Goal: Navigation & Orientation: Find specific page/section

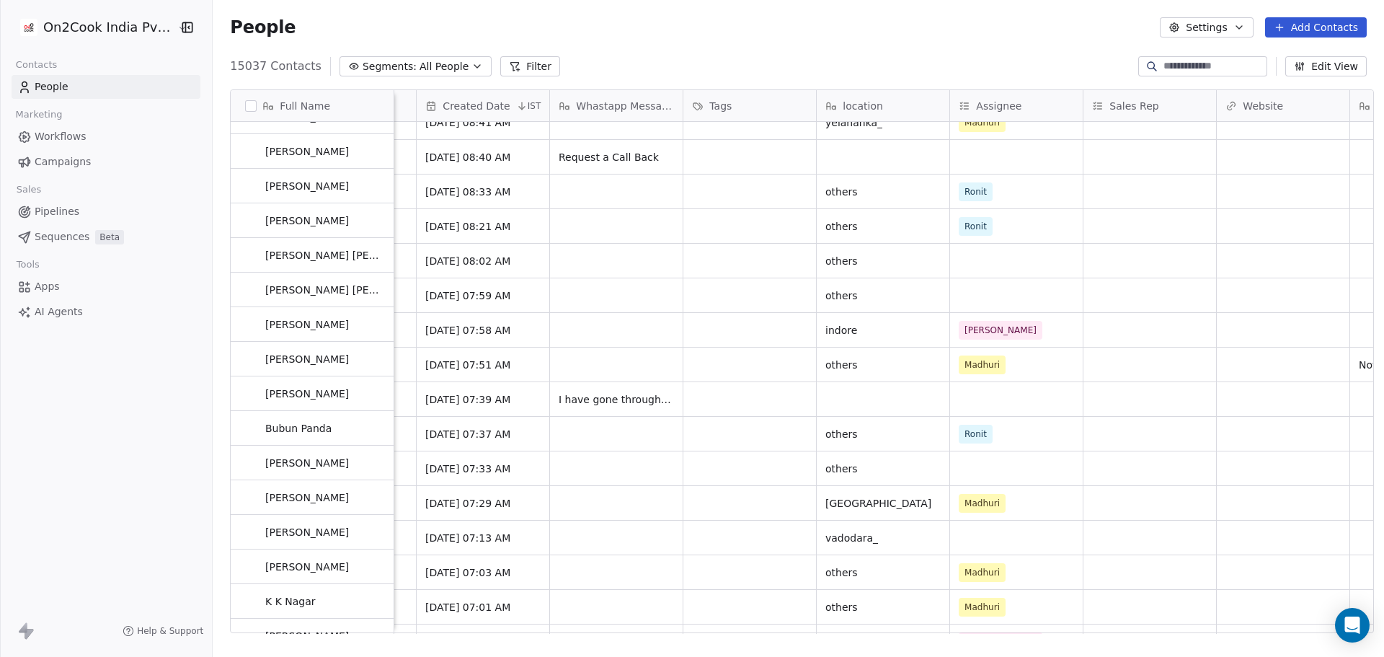
scroll to position [433, 0]
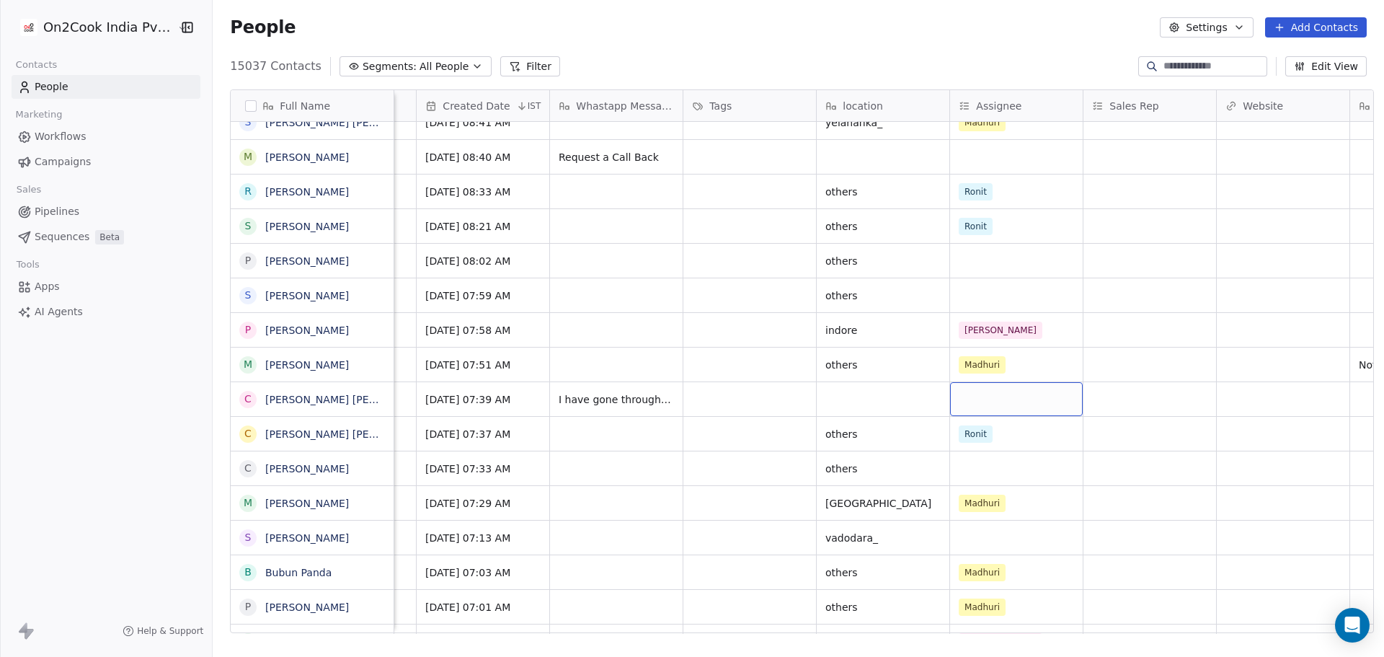
click at [977, 407] on div "grid" at bounding box center [1016, 399] width 133 height 34
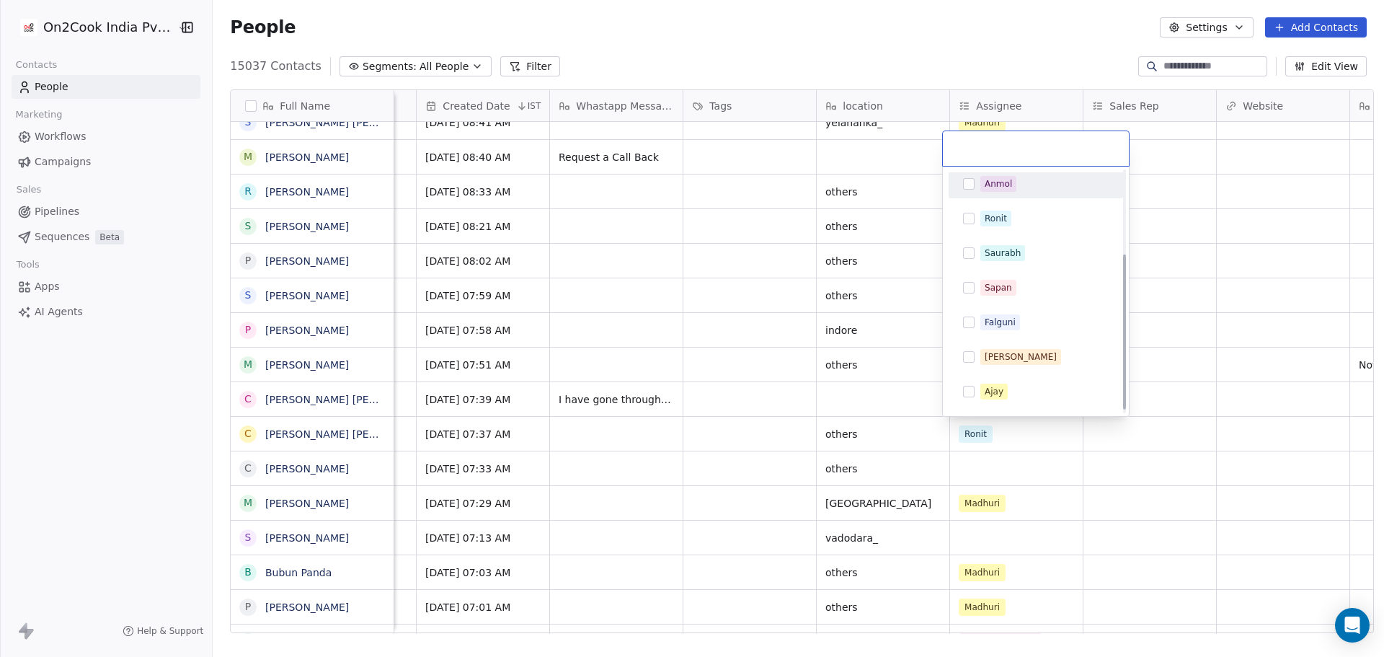
scroll to position [137, 0]
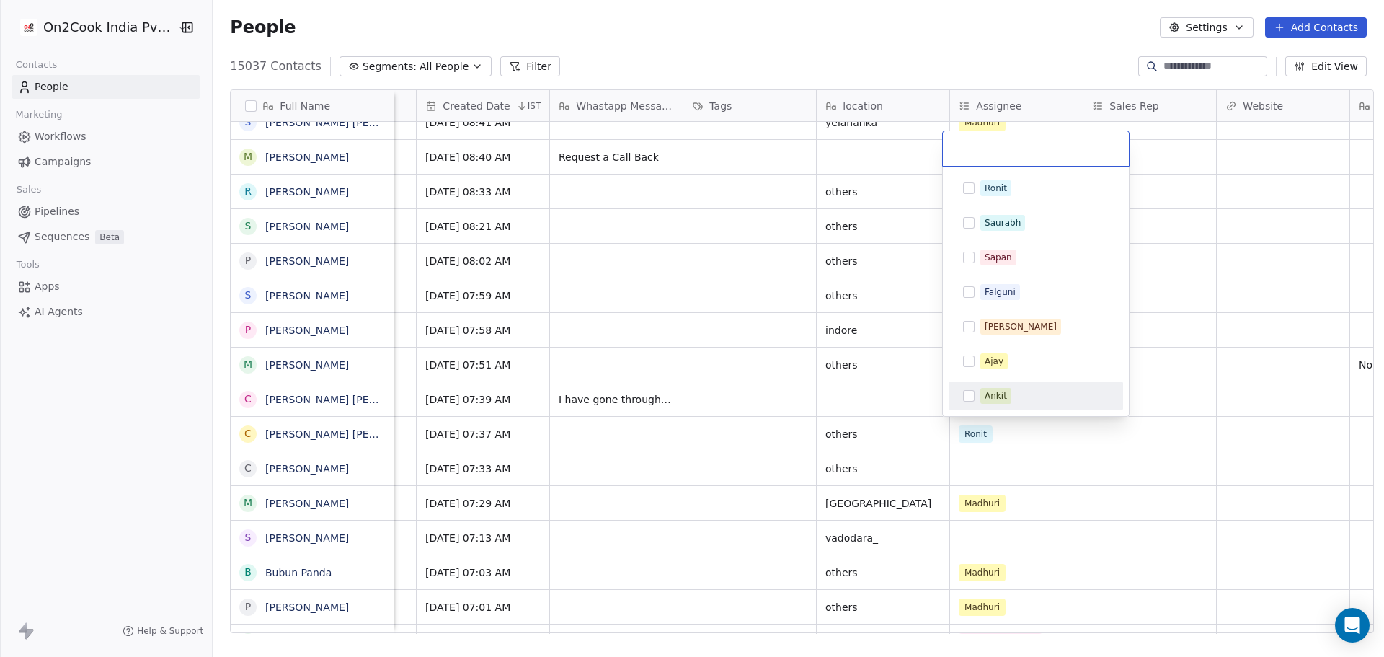
click at [1035, 395] on div "Ankit" at bounding box center [1045, 396] width 128 height 16
click at [1284, 432] on html "On2Cook India Pvt. Ltd. Contacts People Marketing Workflows Campaigns Sales Pip…" at bounding box center [692, 328] width 1384 height 657
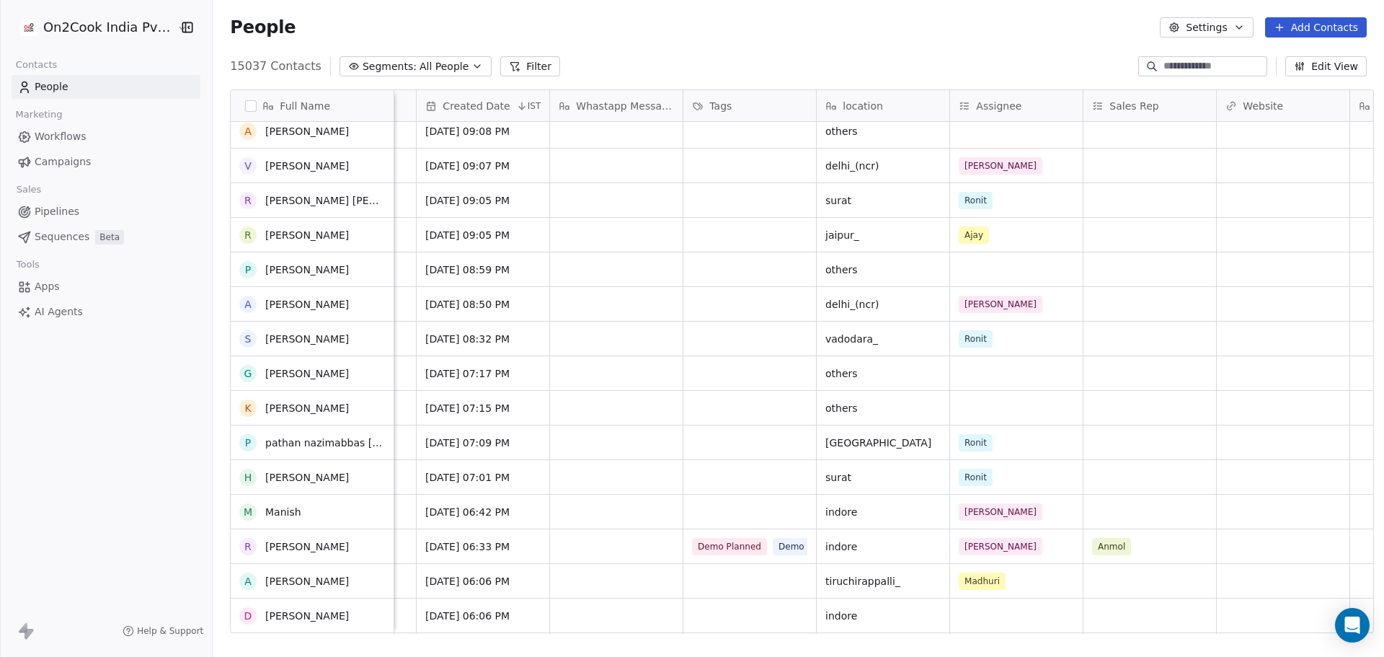
scroll to position [0, 0]
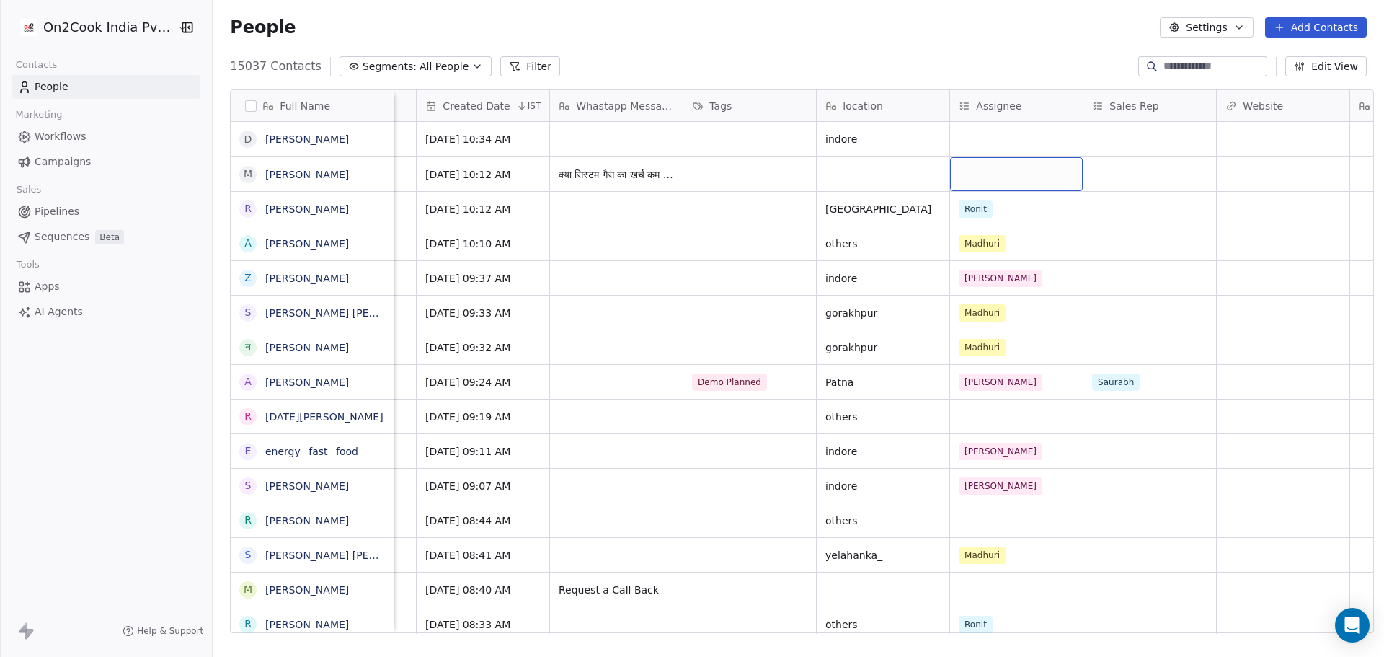
click at [1033, 177] on div "grid" at bounding box center [1016, 174] width 133 height 34
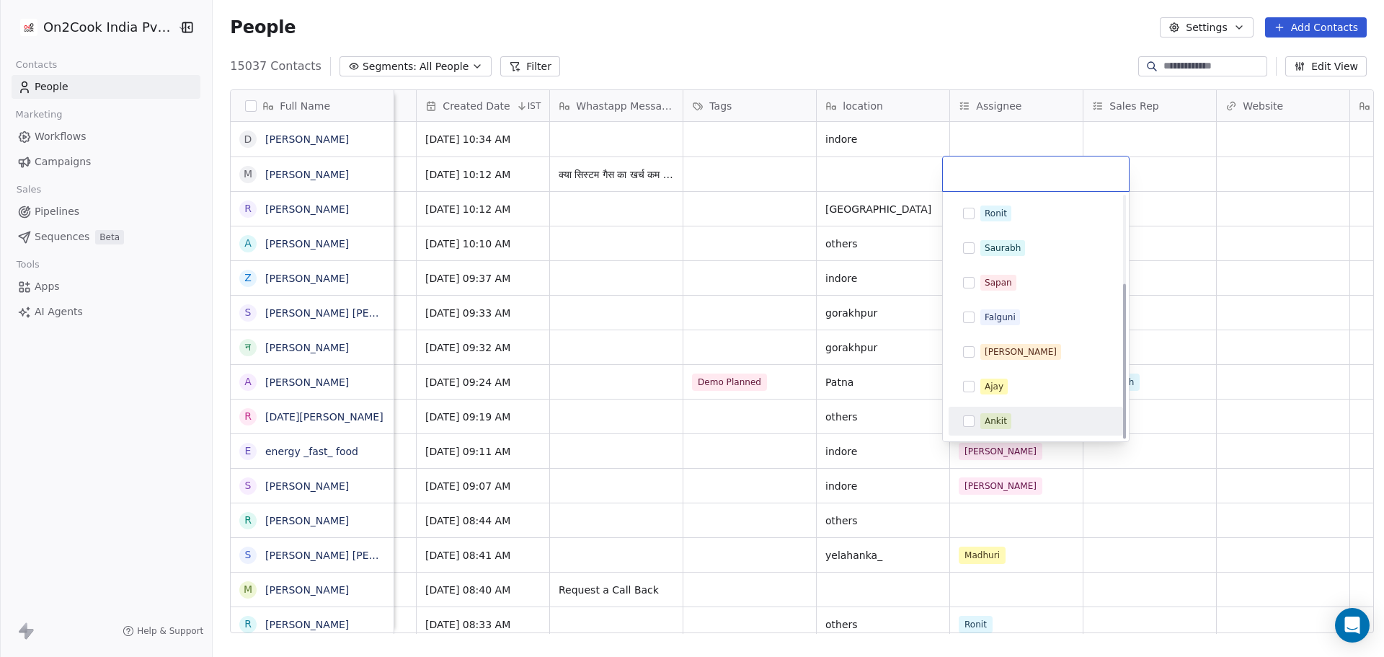
click at [1005, 418] on div "Ankit" at bounding box center [996, 421] width 22 height 13
click at [658, 253] on html "On2Cook India Pvt. Ltd. Contacts People Marketing Workflows Campaigns Sales Pip…" at bounding box center [692, 328] width 1384 height 657
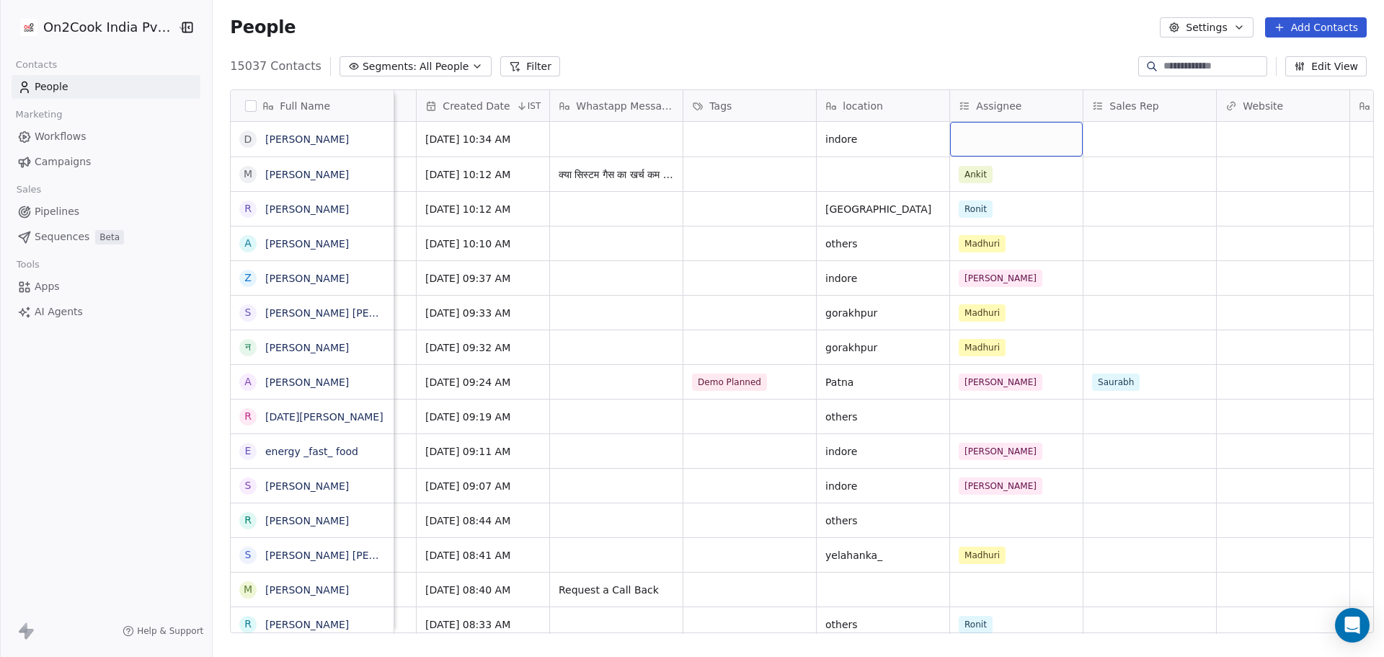
click at [1018, 146] on div "grid" at bounding box center [1016, 139] width 133 height 35
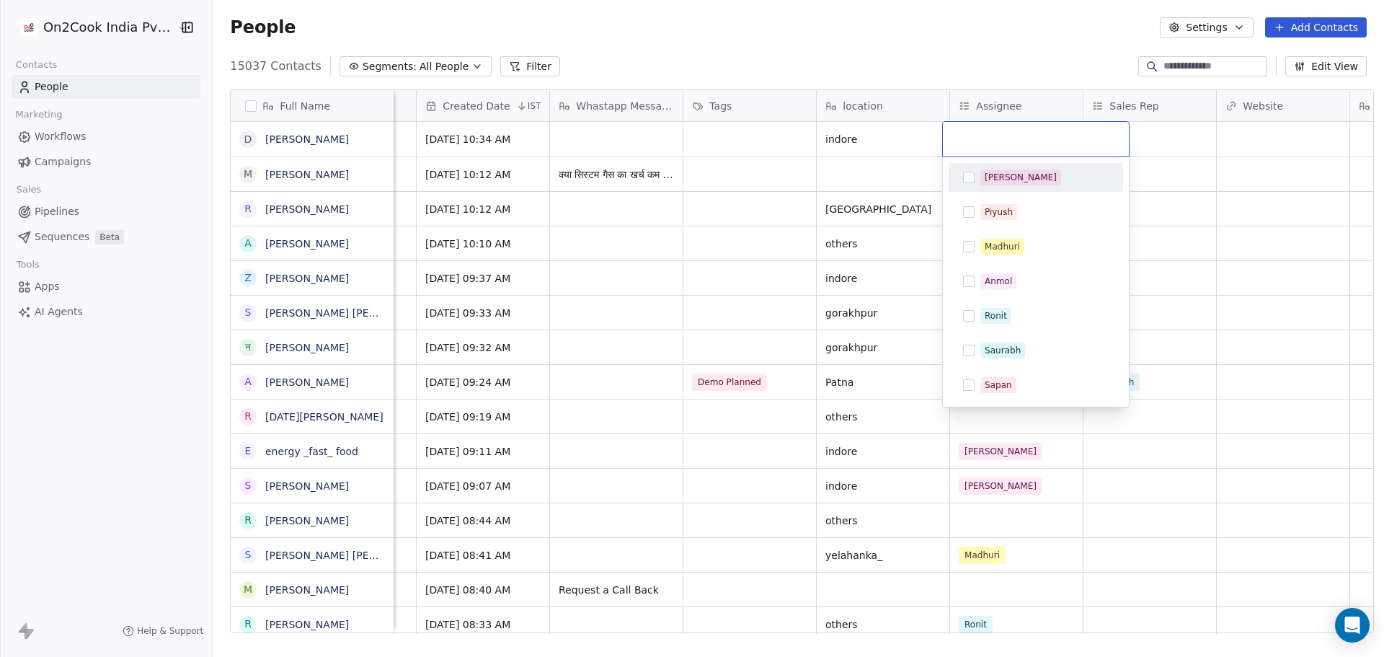
click at [1054, 174] on div "[PERSON_NAME]" at bounding box center [1045, 177] width 128 height 16
click at [1230, 180] on html "On2Cook India Pvt. Ltd. Contacts People Marketing Workflows Campaigns Sales Pip…" at bounding box center [692, 328] width 1384 height 657
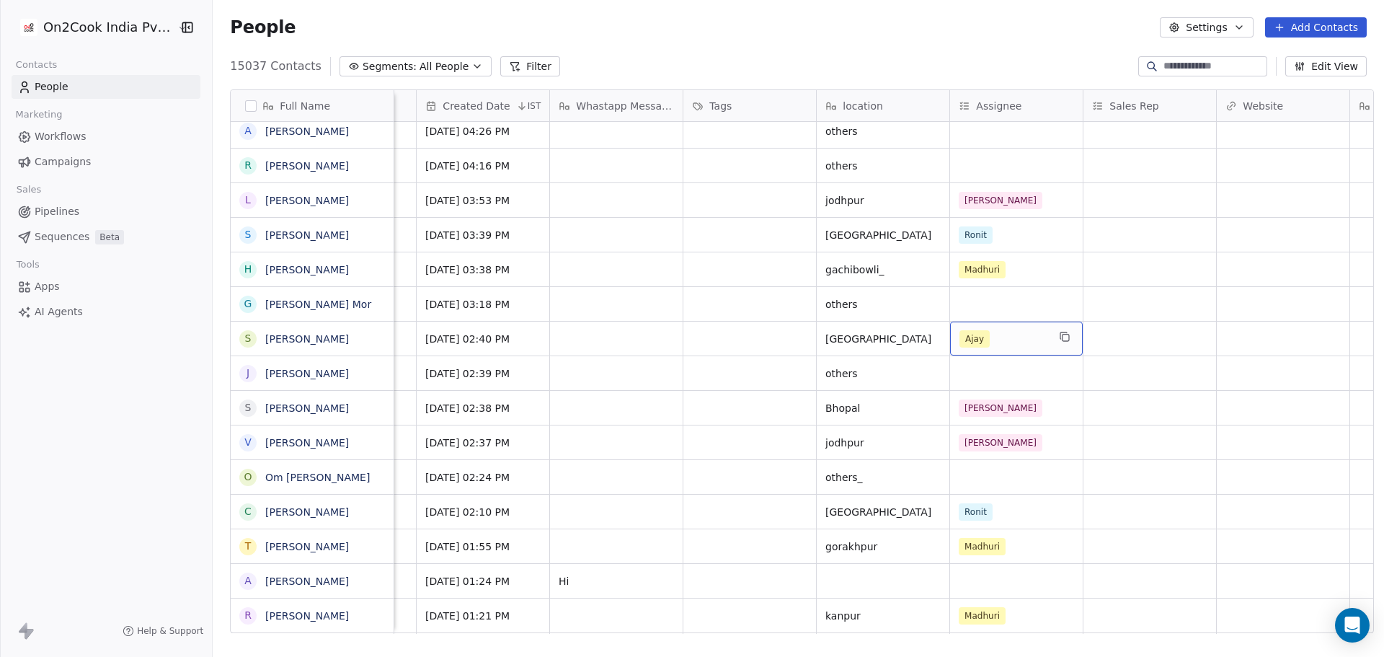
click at [1001, 342] on div "Ajay" at bounding box center [1004, 338] width 88 height 17
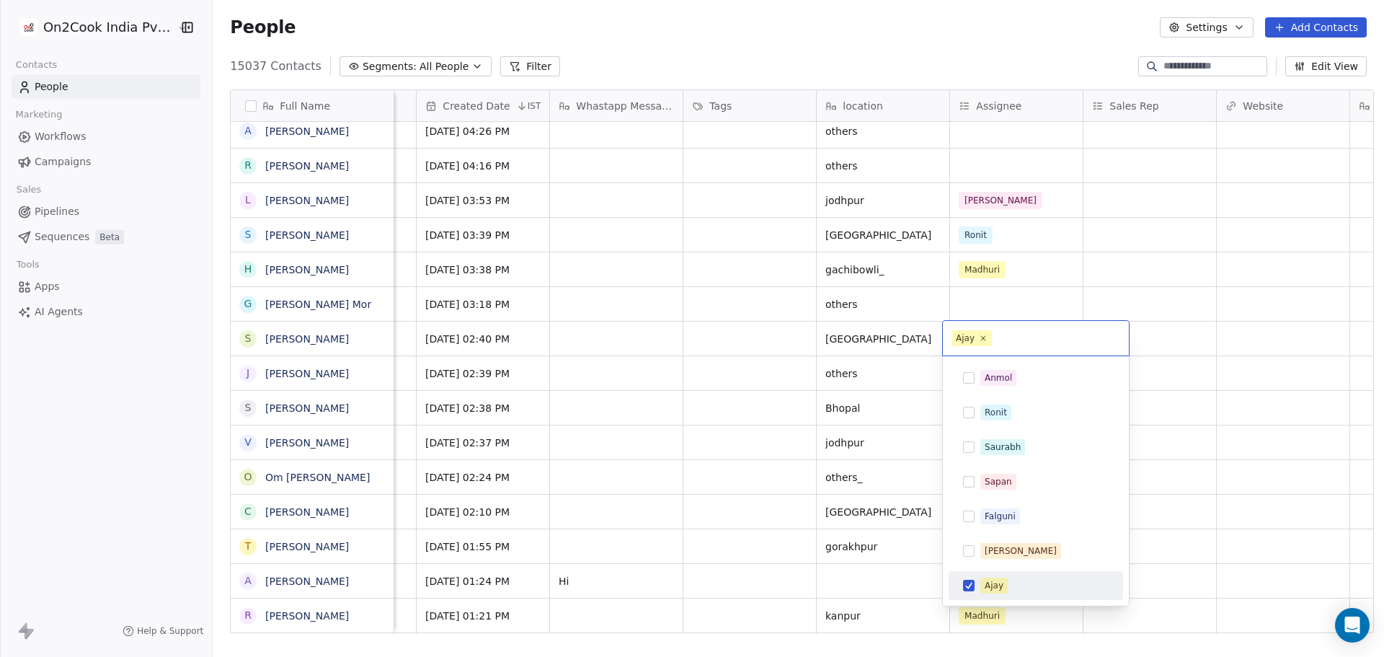
click at [1242, 342] on html "On2Cook India Pvt. Ltd. Contacts People Marketing Workflows Campaigns Sales Pip…" at bounding box center [692, 328] width 1384 height 657
